Goal: Task Accomplishment & Management: Use online tool/utility

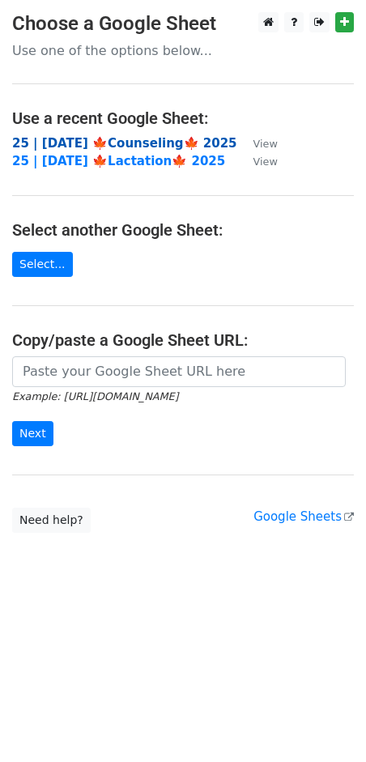
click at [89, 139] on strong "25 | [DATE] 🍁Counseling🍁 2025" at bounding box center [124, 143] width 225 height 15
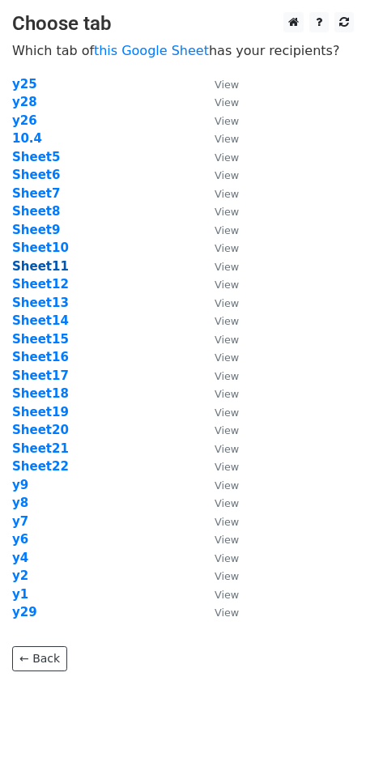
click at [55, 265] on strong "Sheet11" at bounding box center [40, 266] width 57 height 15
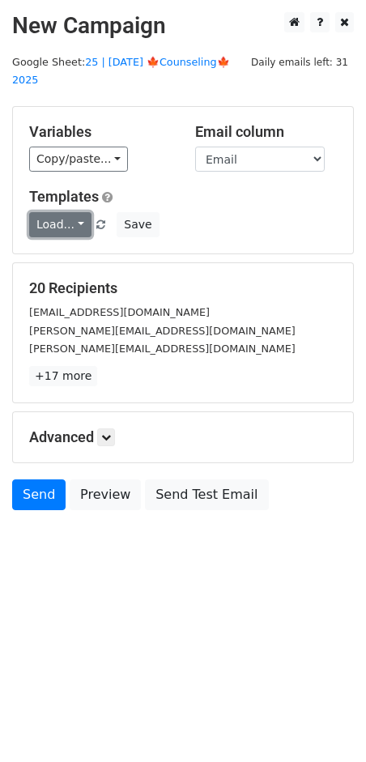
click at [68, 212] on link "Load..." at bounding box center [60, 224] width 62 height 25
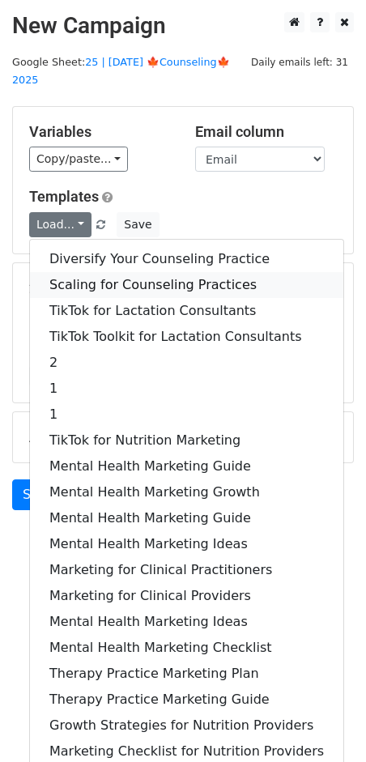
click at [92, 272] on link "Scaling for Counseling Practices" at bounding box center [187, 285] width 314 height 26
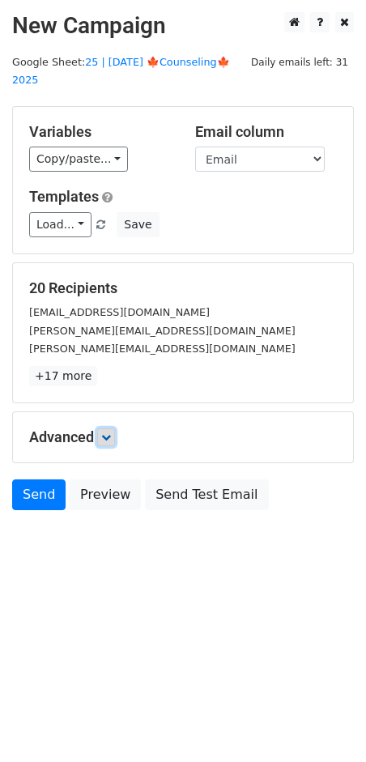
click at [115, 429] on link at bounding box center [106, 438] width 18 height 18
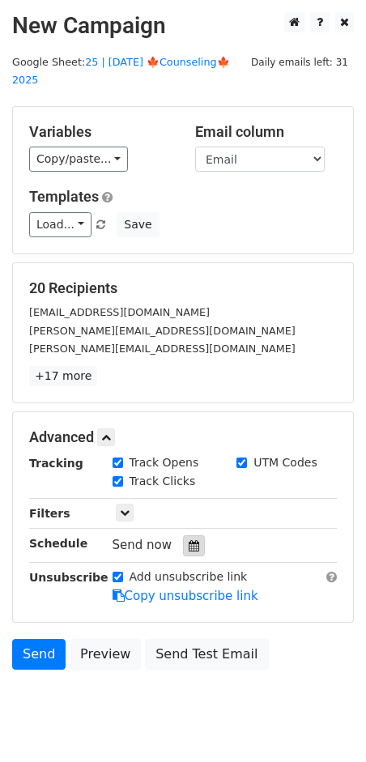
click at [183, 535] on div at bounding box center [194, 545] width 22 height 21
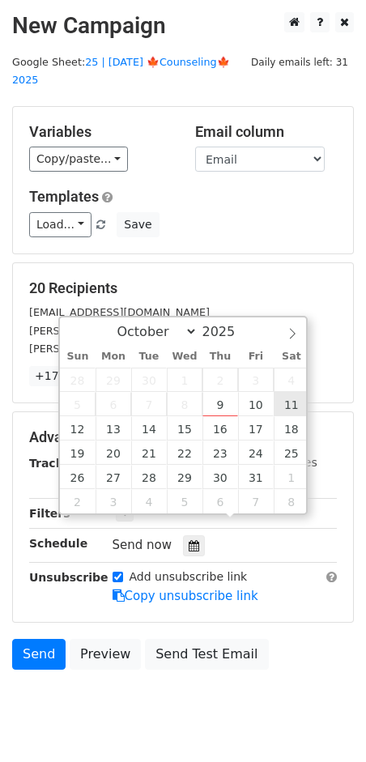
type input "2025-10-11 12:00"
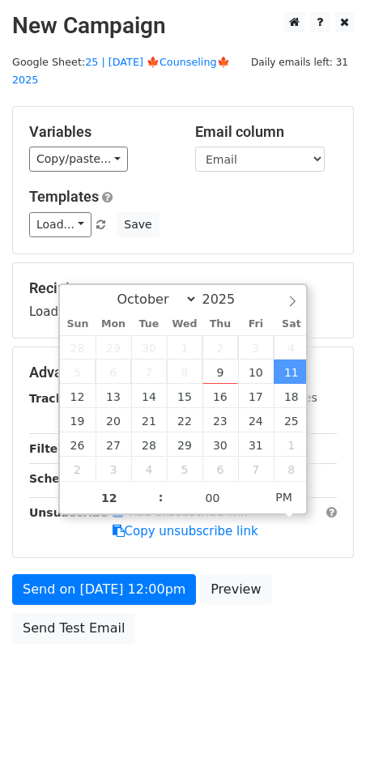
click at [165, 548] on form "Variables Copy/paste... {{Name}} {{Email}} Email column Name Email Templates Lo…" at bounding box center [183, 379] width 342 height 546
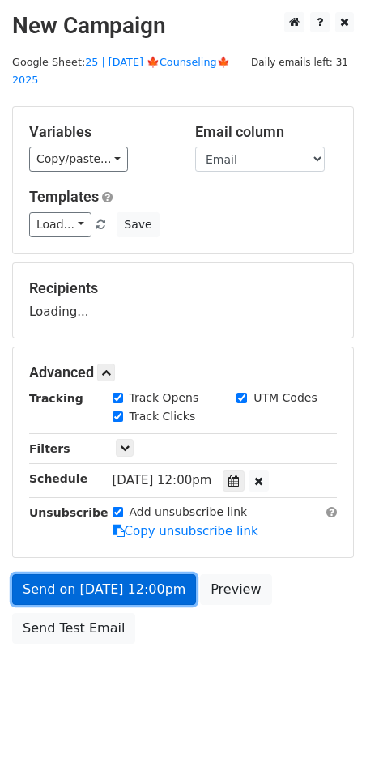
click at [145, 580] on form "Variables Copy/paste... {{Name}} {{Email}} Email column Name Email Templates Lo…" at bounding box center [183, 379] width 342 height 546
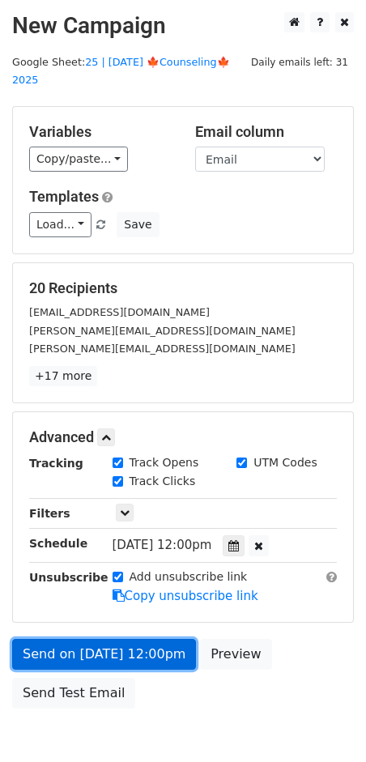
click at [84, 639] on link "Send on Oct 11 at 12:00pm" at bounding box center [104, 654] width 184 height 31
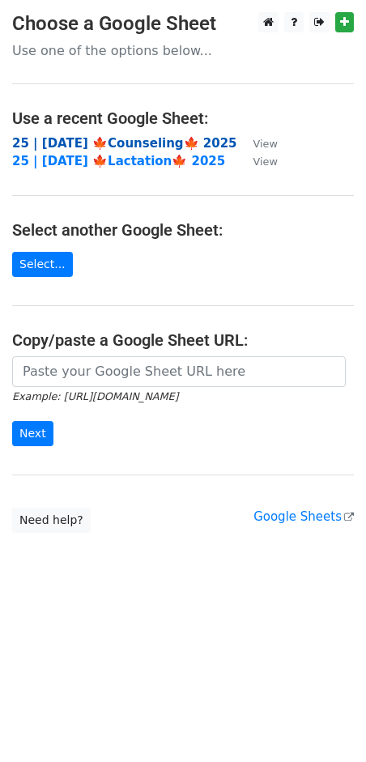
click at [137, 141] on strong "25 | [DATE] 🍁Counseling🍁 2025" at bounding box center [124, 143] width 225 height 15
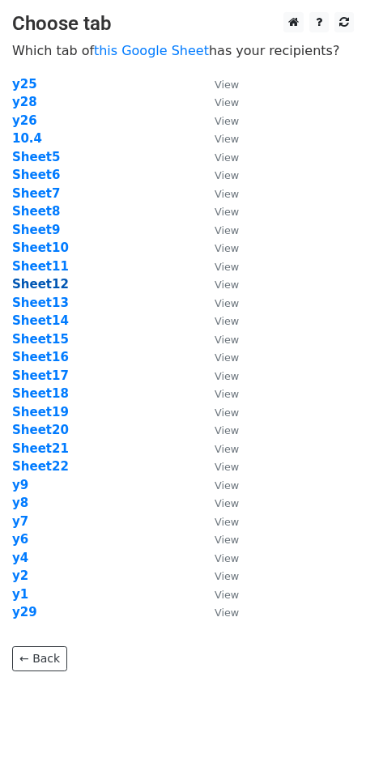
click at [53, 283] on strong "Sheet12" at bounding box center [40, 284] width 57 height 15
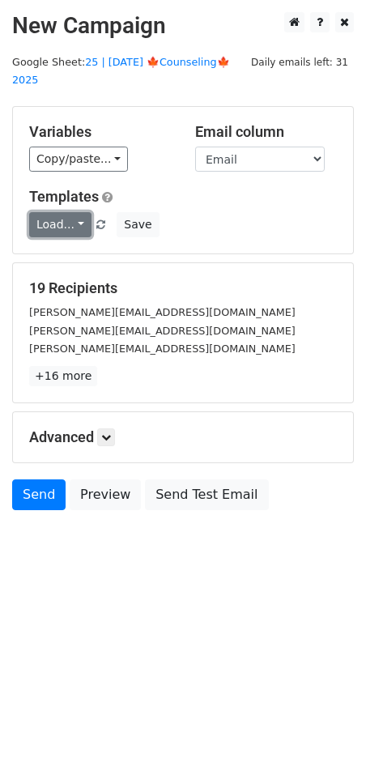
click at [58, 212] on link "Load..." at bounding box center [60, 224] width 62 height 25
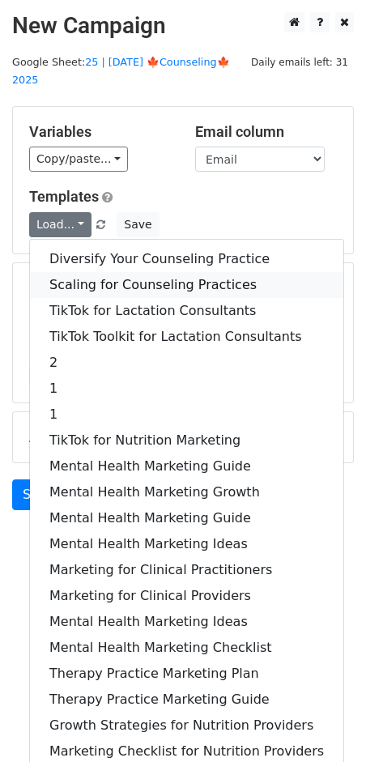
click at [79, 272] on link "Scaling for Counseling Practices" at bounding box center [187, 285] width 314 height 26
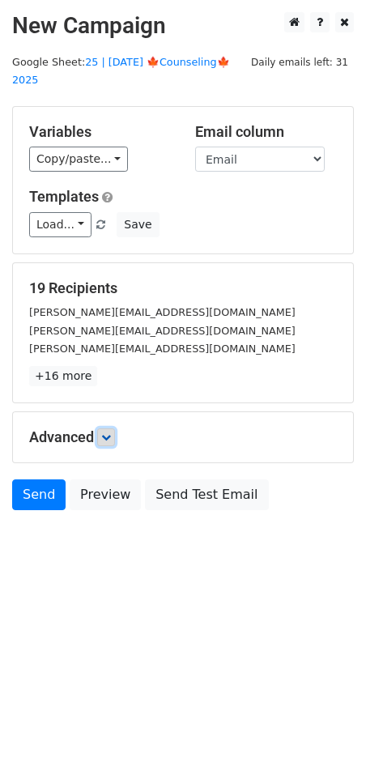
click at [109, 433] on icon at bounding box center [106, 438] width 10 height 10
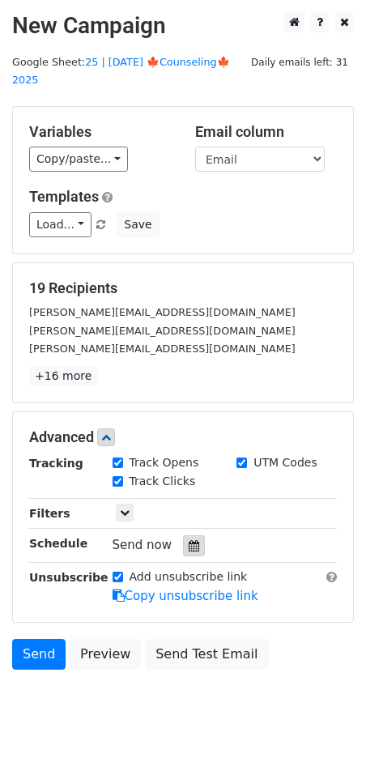
click at [183, 535] on div at bounding box center [194, 545] width 22 height 21
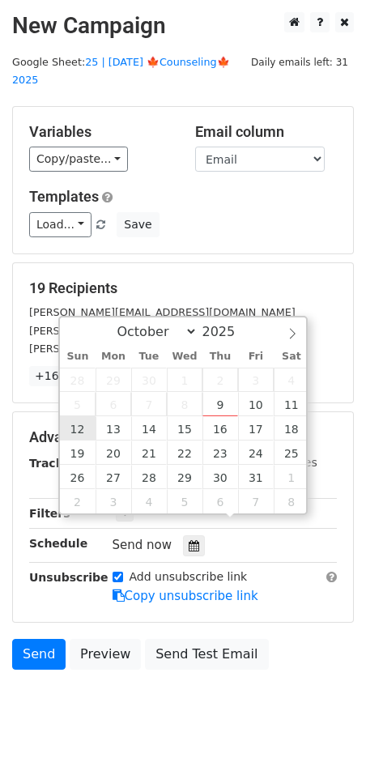
type input "2025-10-12 12:00"
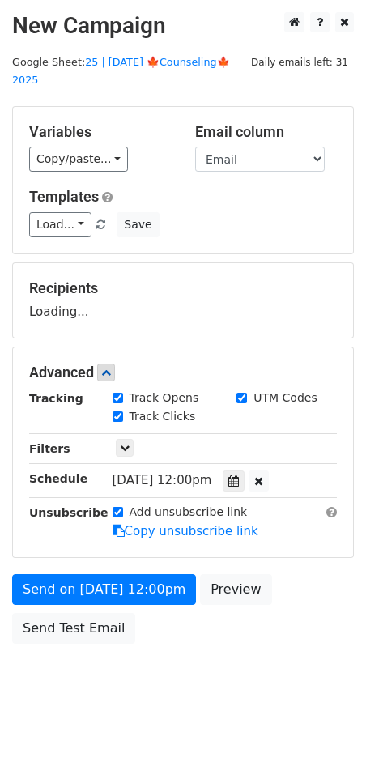
click at [84, 545] on form "Variables Copy/paste... {{Name}} {{Email}} Email column Name Email Templates Lo…" at bounding box center [183, 379] width 342 height 546
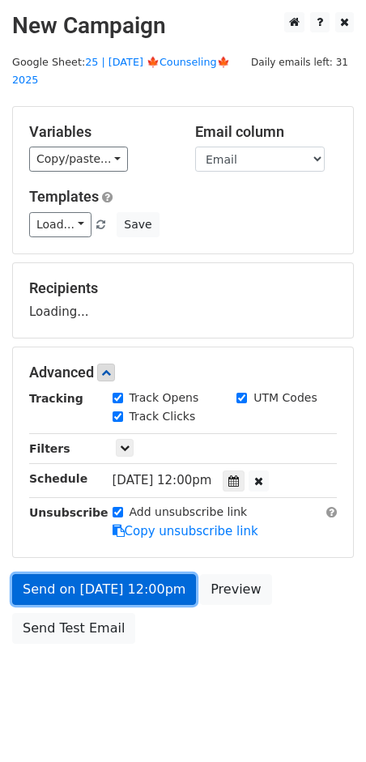
click at [78, 574] on link "Send on Oct 12 at 12:00pm" at bounding box center [104, 589] width 184 height 31
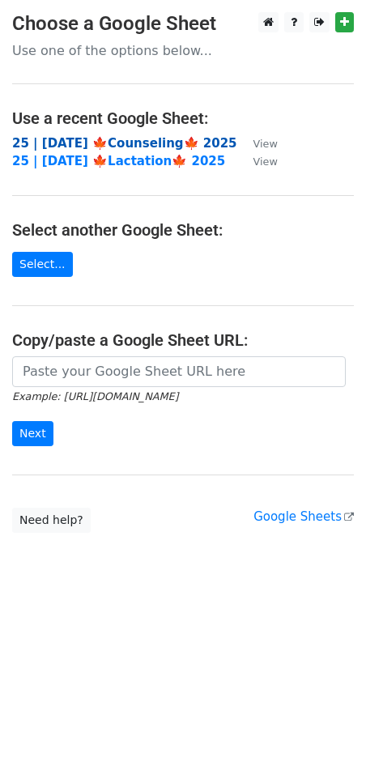
click at [107, 143] on strong "25 | [DATE] 🍁Counseling🍁 2025" at bounding box center [124, 143] width 225 height 15
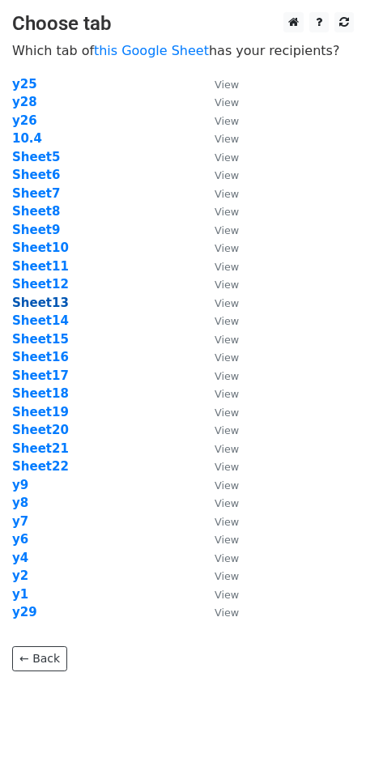
click at [51, 306] on strong "Sheet13" at bounding box center [40, 303] width 57 height 15
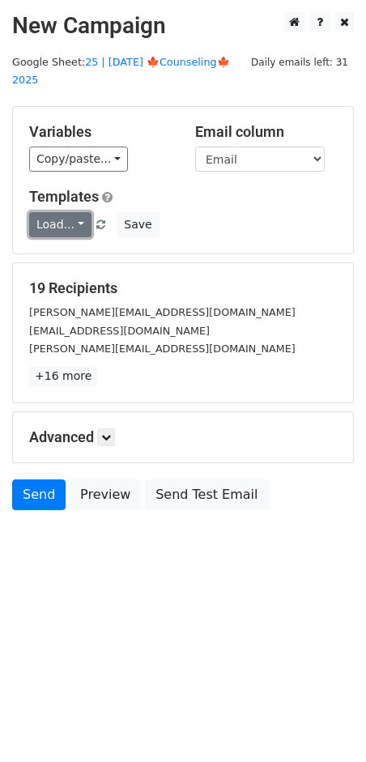
click at [58, 212] on link "Load..." at bounding box center [60, 224] width 62 height 25
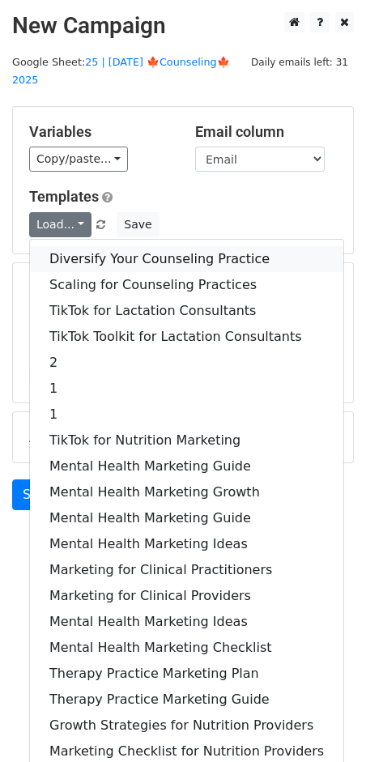
click at [75, 246] on link "Diversify Your Counseling Practice" at bounding box center [187, 259] width 314 height 26
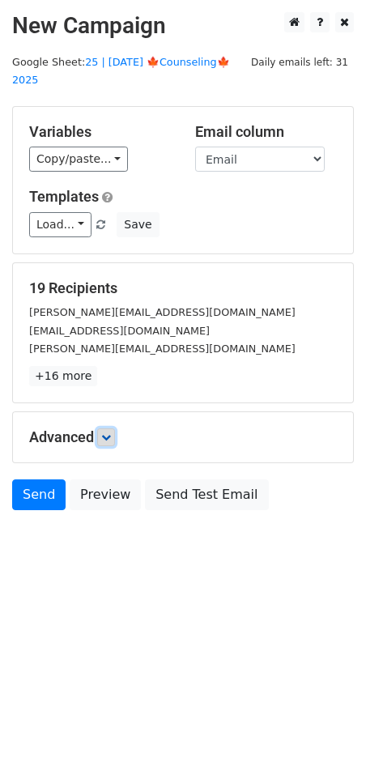
click at [105, 433] on icon at bounding box center [106, 438] width 10 height 10
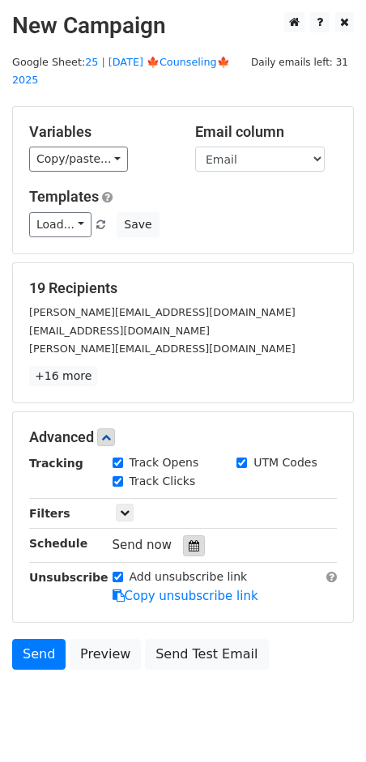
click at [189, 540] on icon at bounding box center [194, 545] width 11 height 11
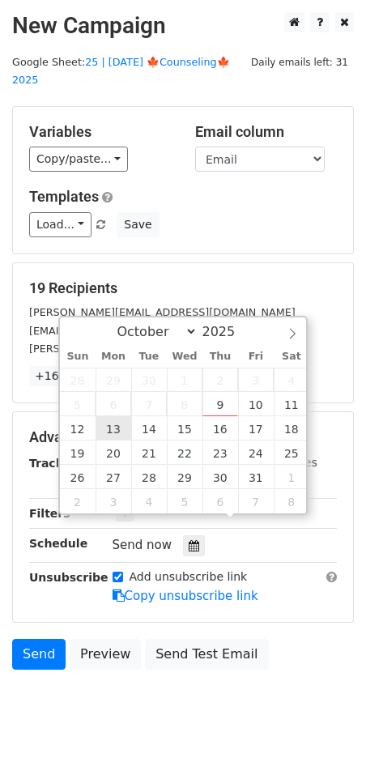
type input "2025-10-13 12:00"
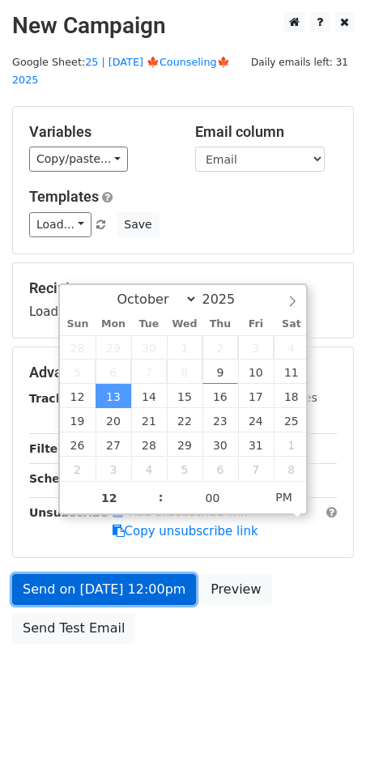
click at [126, 574] on link "Send on Oct 13 at 12:00pm" at bounding box center [104, 589] width 184 height 31
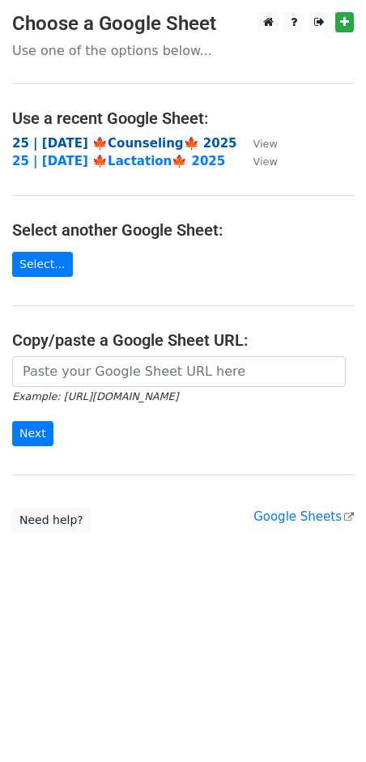
click at [134, 143] on strong "25 | [DATE] 🍁Counseling🍁 2025" at bounding box center [124, 143] width 225 height 15
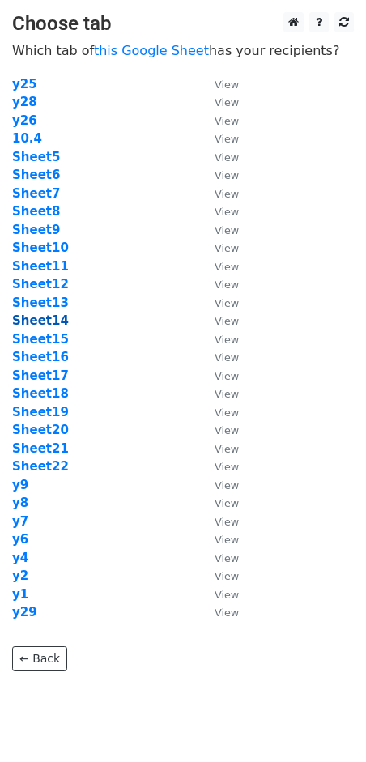
click at [45, 318] on strong "Sheet14" at bounding box center [40, 321] width 57 height 15
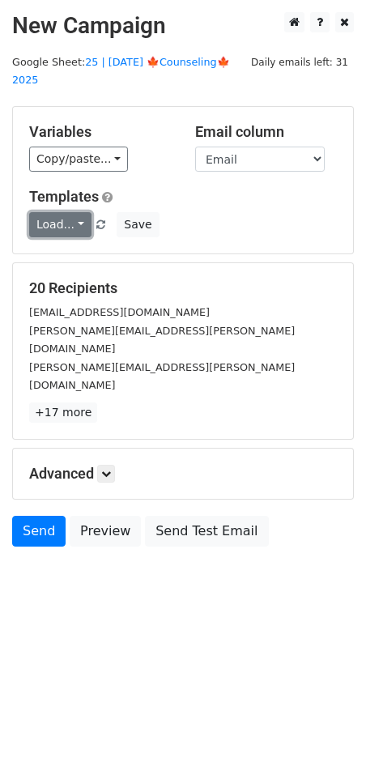
click at [61, 212] on link "Load..." at bounding box center [60, 224] width 62 height 25
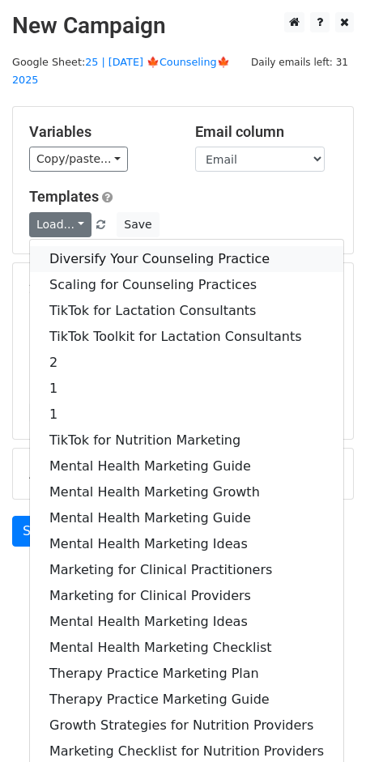
click at [87, 246] on link "Diversify Your Counseling Practice" at bounding box center [187, 259] width 314 height 26
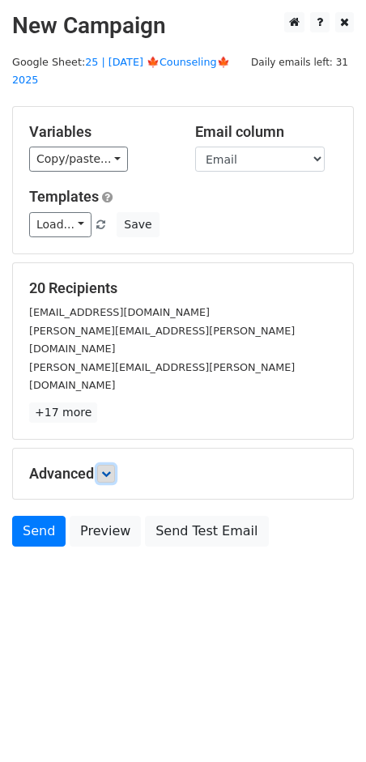
click at [105, 465] on link at bounding box center [106, 474] width 18 height 18
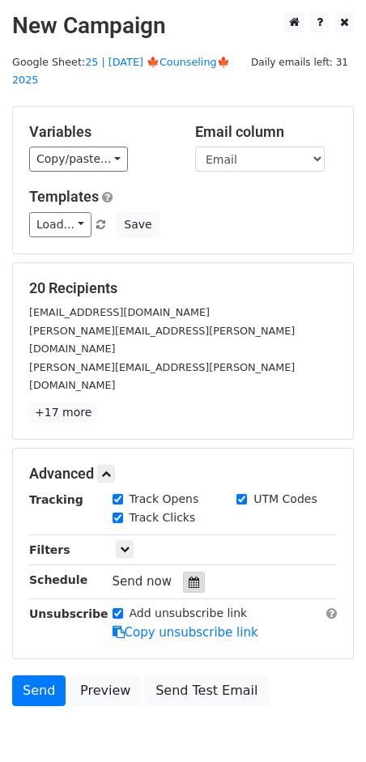
click at [189, 577] on icon at bounding box center [194, 582] width 11 height 11
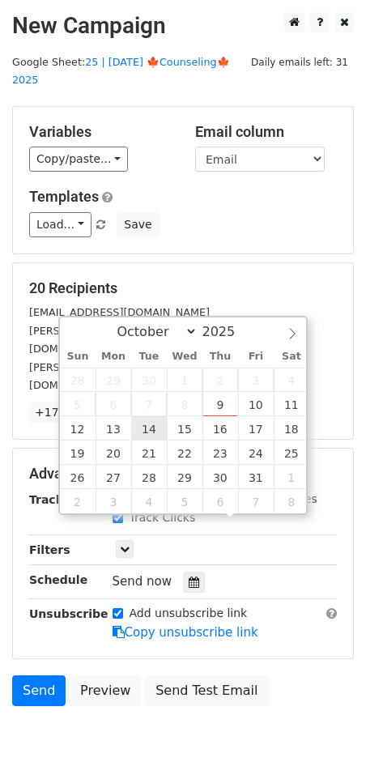
type input "2025-10-14 12:00"
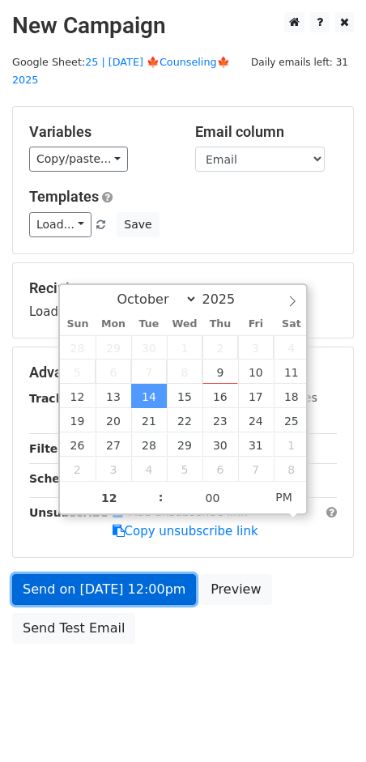
click at [135, 575] on link "Send on Oct 14 at 12:00pm" at bounding box center [104, 589] width 184 height 31
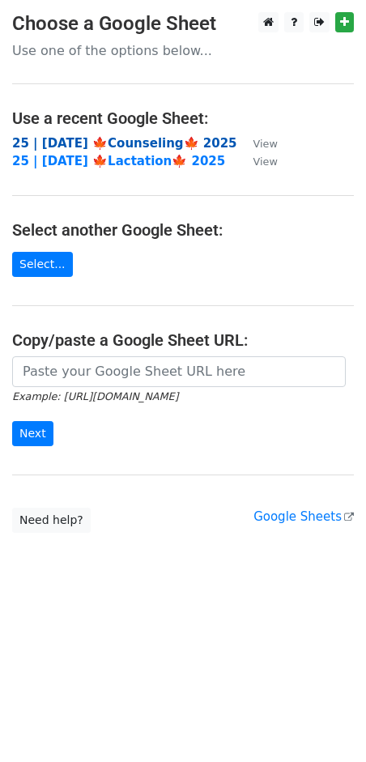
click at [147, 144] on strong "25 | [DATE] 🍁Counseling🍁 2025" at bounding box center [124, 143] width 225 height 15
click at [128, 136] on strong "25 | [DATE] 🍁Counseling🍁 2025" at bounding box center [124, 143] width 225 height 15
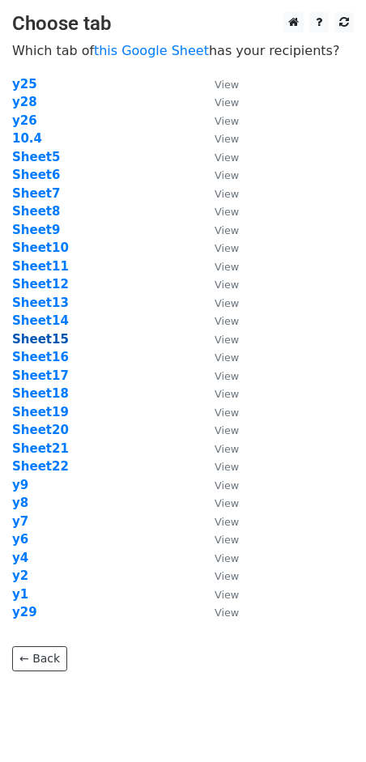
click at [46, 342] on strong "Sheet15" at bounding box center [40, 339] width 57 height 15
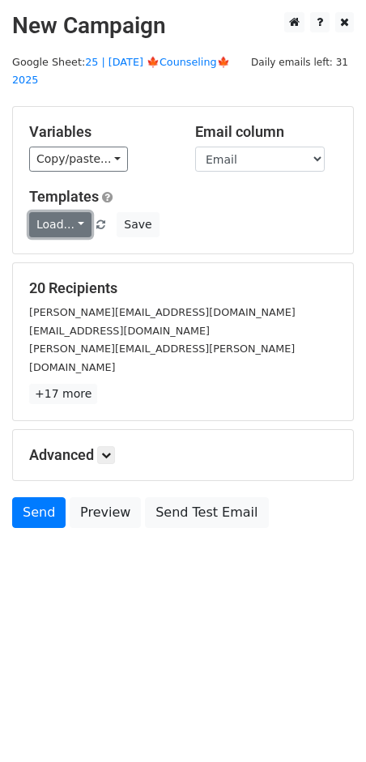
click at [55, 215] on link "Load..." at bounding box center [60, 224] width 62 height 25
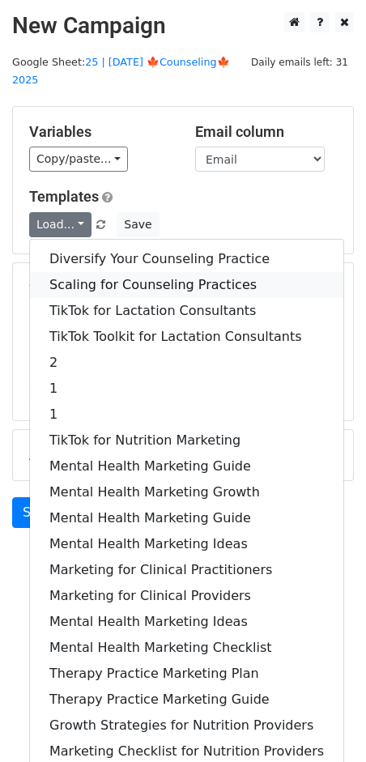
click at [84, 272] on link "Scaling for Counseling Practices" at bounding box center [187, 285] width 314 height 26
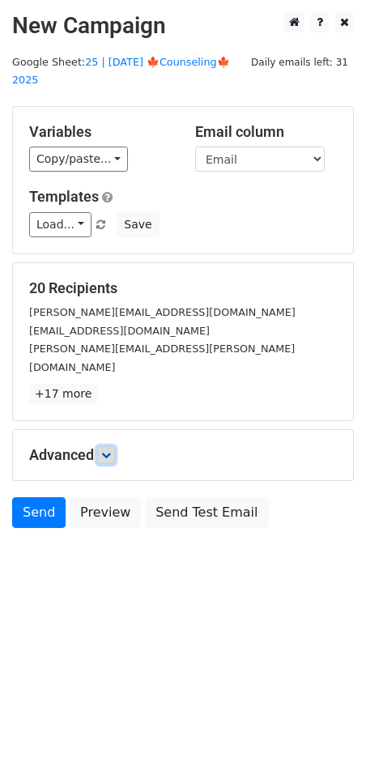
click at [109, 450] on icon at bounding box center [106, 455] width 10 height 10
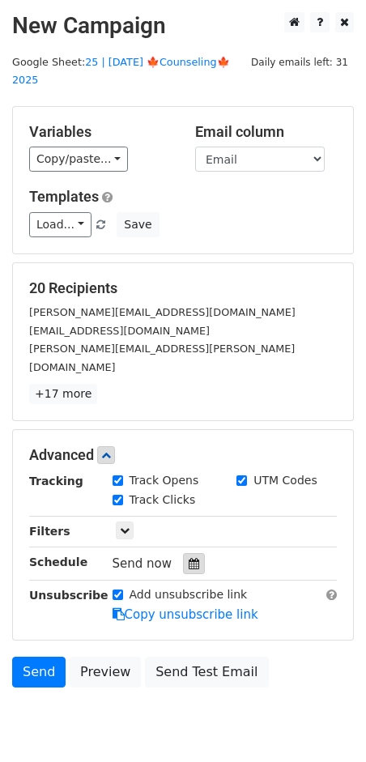
click at [183, 553] on div at bounding box center [194, 563] width 22 height 21
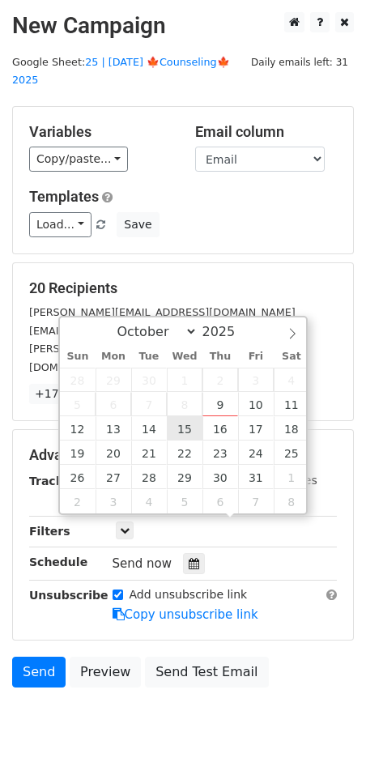
type input "2025-10-15 12:00"
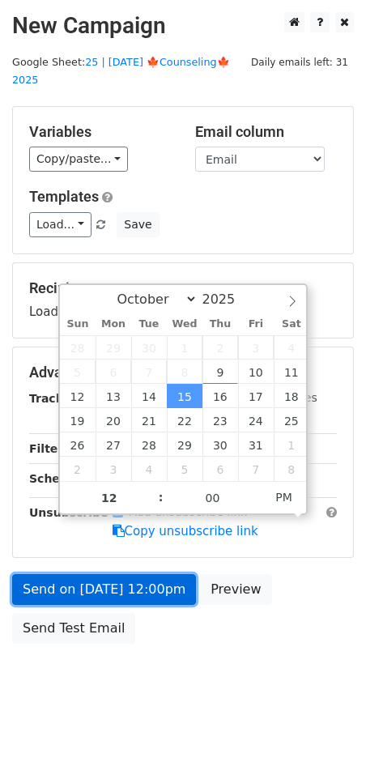
click at [152, 574] on link "Send on Oct 15 at 12:00pm" at bounding box center [104, 589] width 184 height 31
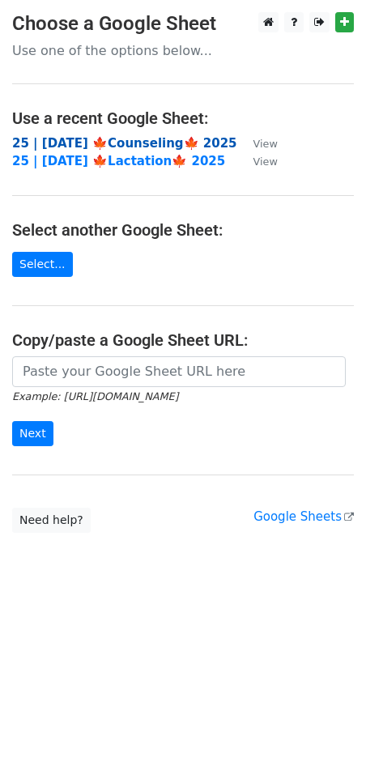
click at [172, 143] on strong "25 | [DATE] 🍁Counseling🍁 2025" at bounding box center [124, 143] width 225 height 15
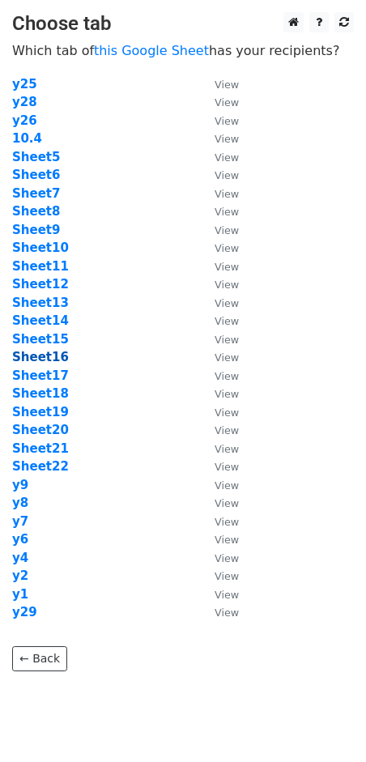
click at [45, 359] on strong "Sheet16" at bounding box center [40, 357] width 57 height 15
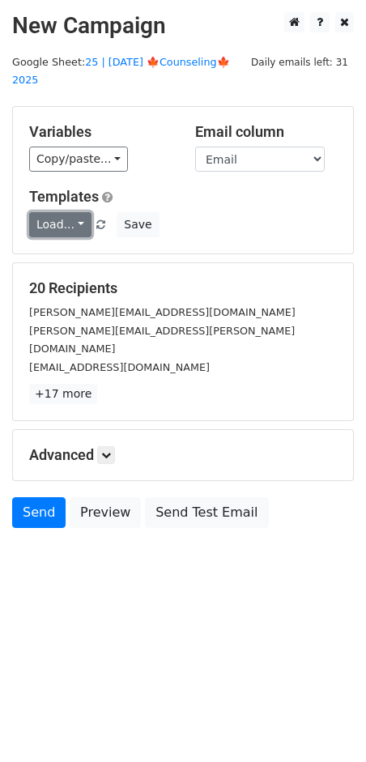
click at [60, 212] on link "Load..." at bounding box center [60, 224] width 62 height 25
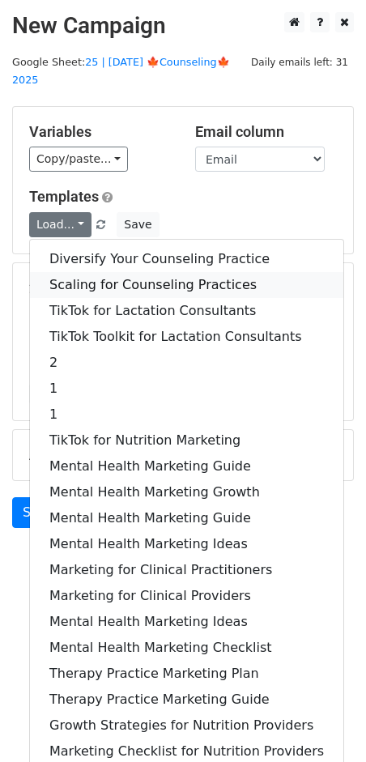
click at [105, 272] on link "Scaling for Counseling Practices" at bounding box center [187, 285] width 314 height 26
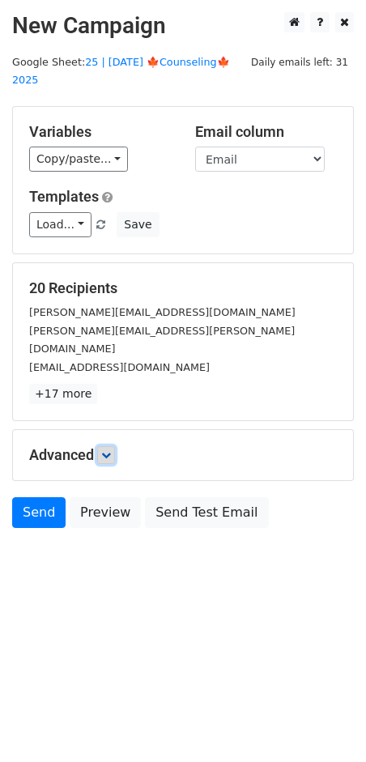
click at [108, 446] on link at bounding box center [106, 455] width 18 height 18
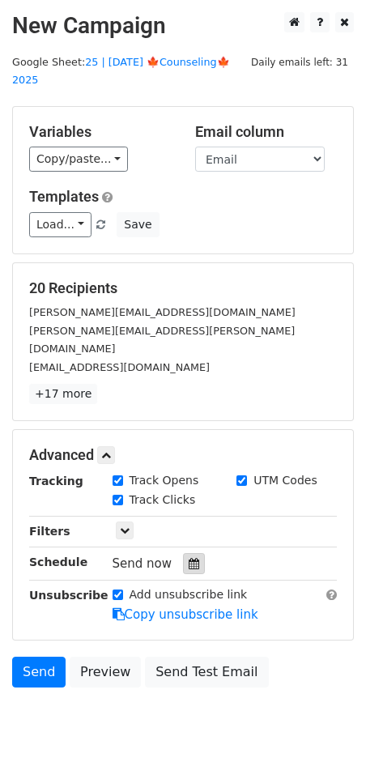
click at [183, 553] on div at bounding box center [194, 563] width 22 height 21
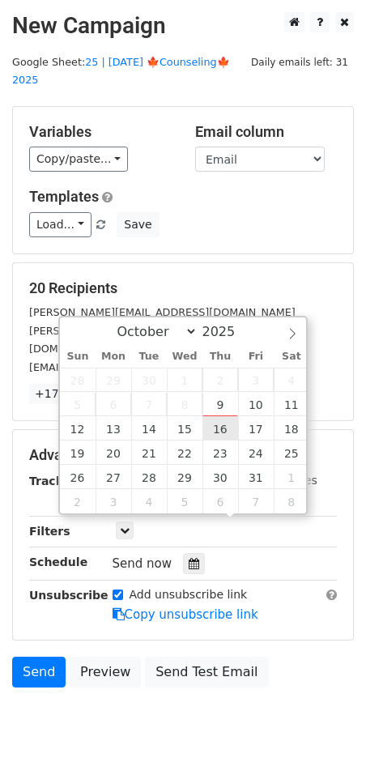
type input "2025-10-16 12:00"
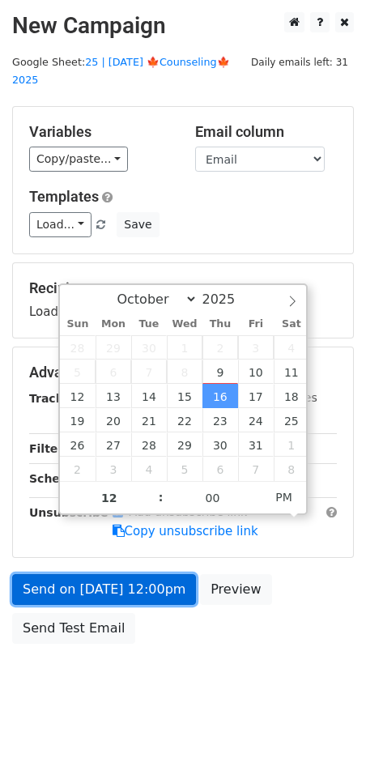
click at [147, 574] on link "Send on Oct 16 at 12:00pm" at bounding box center [104, 589] width 184 height 31
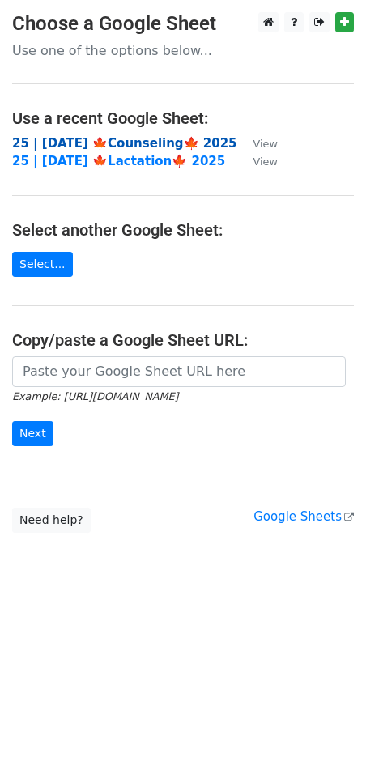
click at [132, 139] on strong "25 | [DATE] 🍁Counseling🍁 2025" at bounding box center [124, 143] width 225 height 15
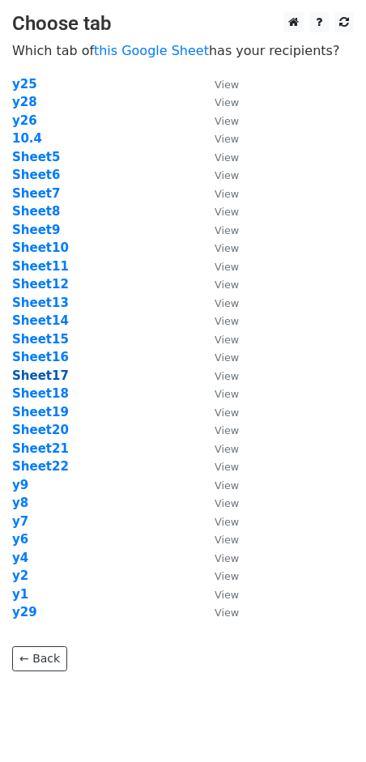
click at [44, 377] on strong "Sheet17" at bounding box center [40, 376] width 57 height 15
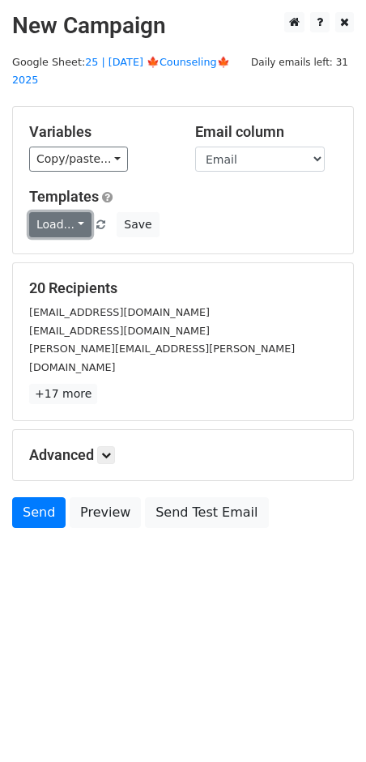
click at [54, 212] on link "Load..." at bounding box center [60, 224] width 62 height 25
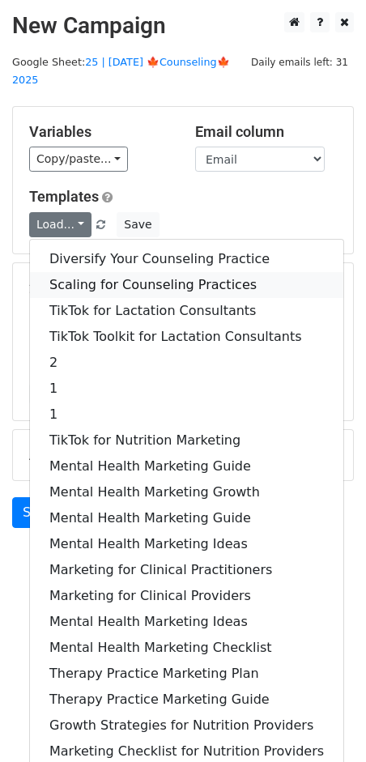
click at [69, 272] on link "Scaling for Counseling Practices" at bounding box center [187, 285] width 314 height 26
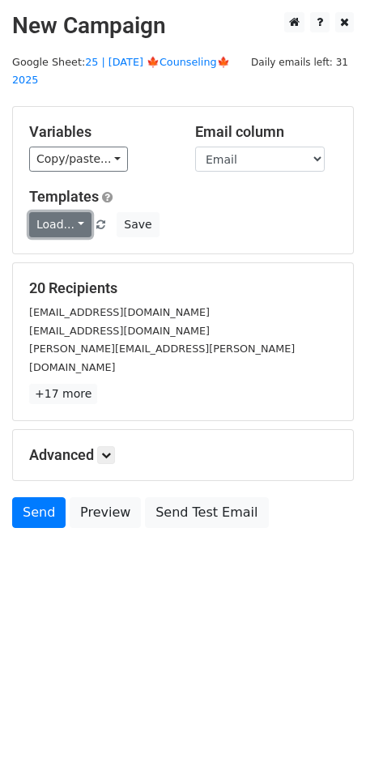
click at [67, 212] on link "Load..." at bounding box center [60, 224] width 62 height 25
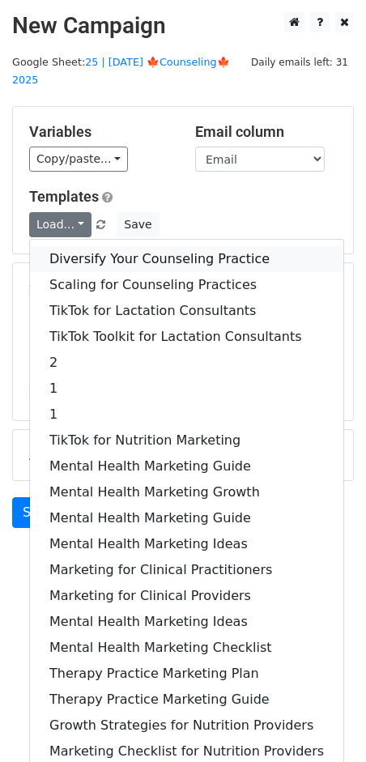
click at [81, 246] on link "Diversify Your Counseling Practice" at bounding box center [187, 259] width 314 height 26
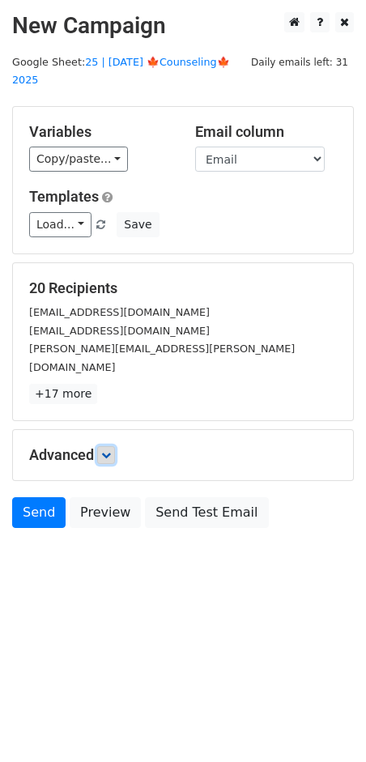
click at [110, 446] on link at bounding box center [106, 455] width 18 height 18
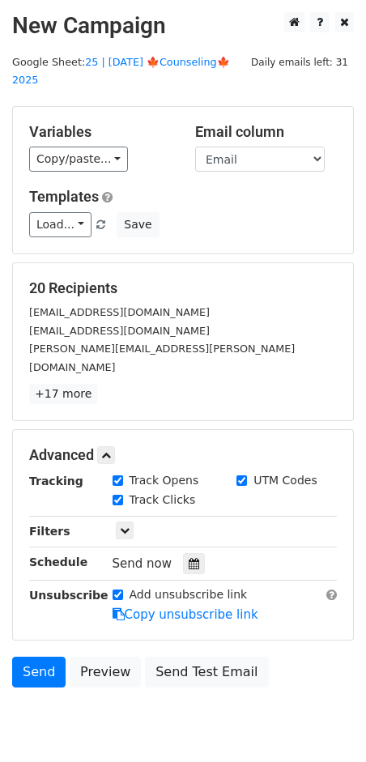
drag, startPoint x: 190, startPoint y: 523, endPoint x: 193, endPoint y: 514, distance: 10.2
click at [190, 558] on icon at bounding box center [194, 563] width 11 height 11
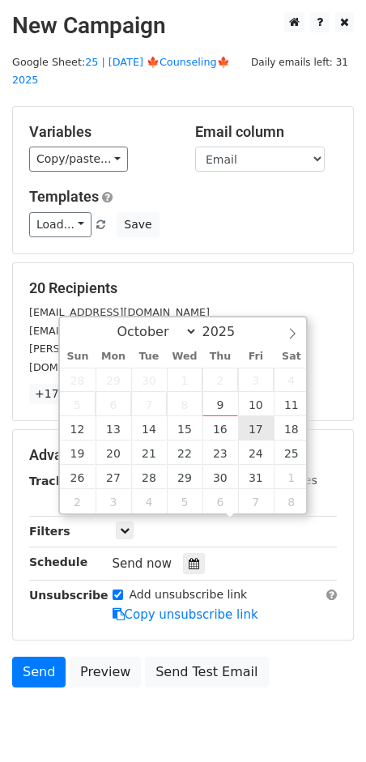
type input "2025-10-17 12:00"
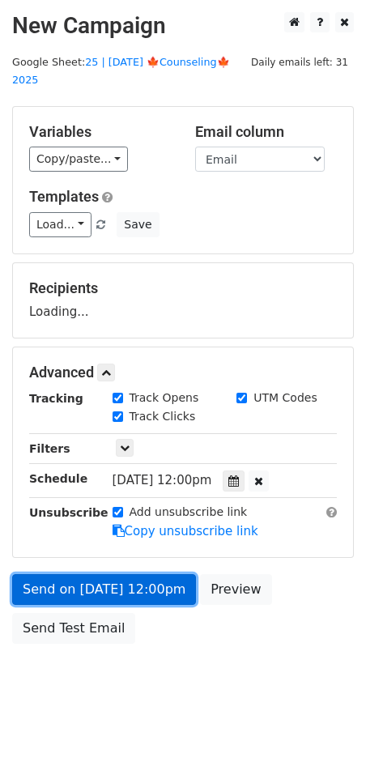
click at [154, 574] on link "Send on Oct 17 at 12:00pm" at bounding box center [104, 589] width 184 height 31
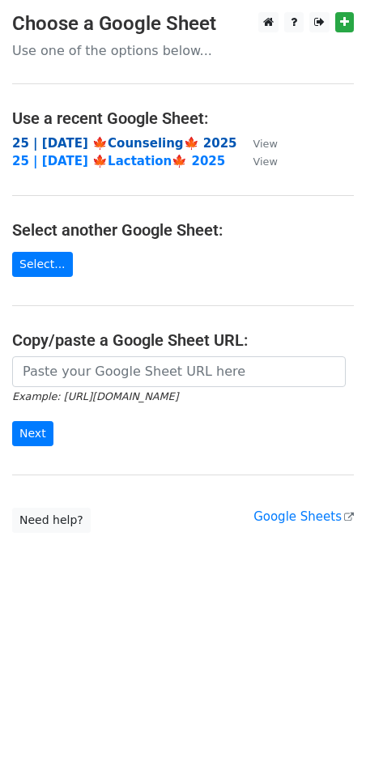
click at [123, 141] on strong "25 | [DATE] 🍁Counseling🍁 2025" at bounding box center [124, 143] width 225 height 15
